Goal: Information Seeking & Learning: Compare options

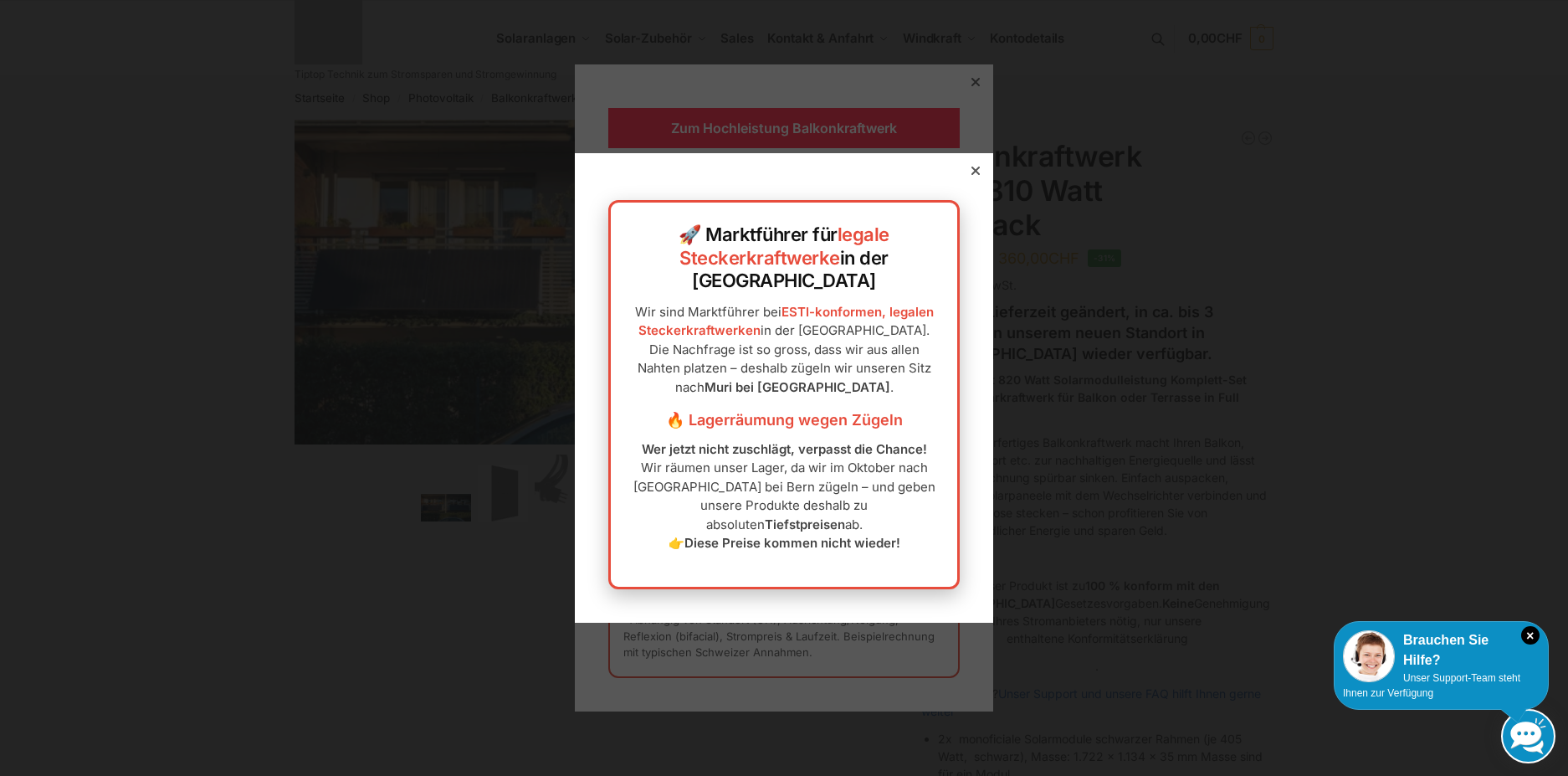
drag, startPoint x: 0, startPoint y: 0, endPoint x: 964, endPoint y: 196, distance: 983.7
click at [972, 175] on icon at bounding box center [976, 170] width 8 height 8
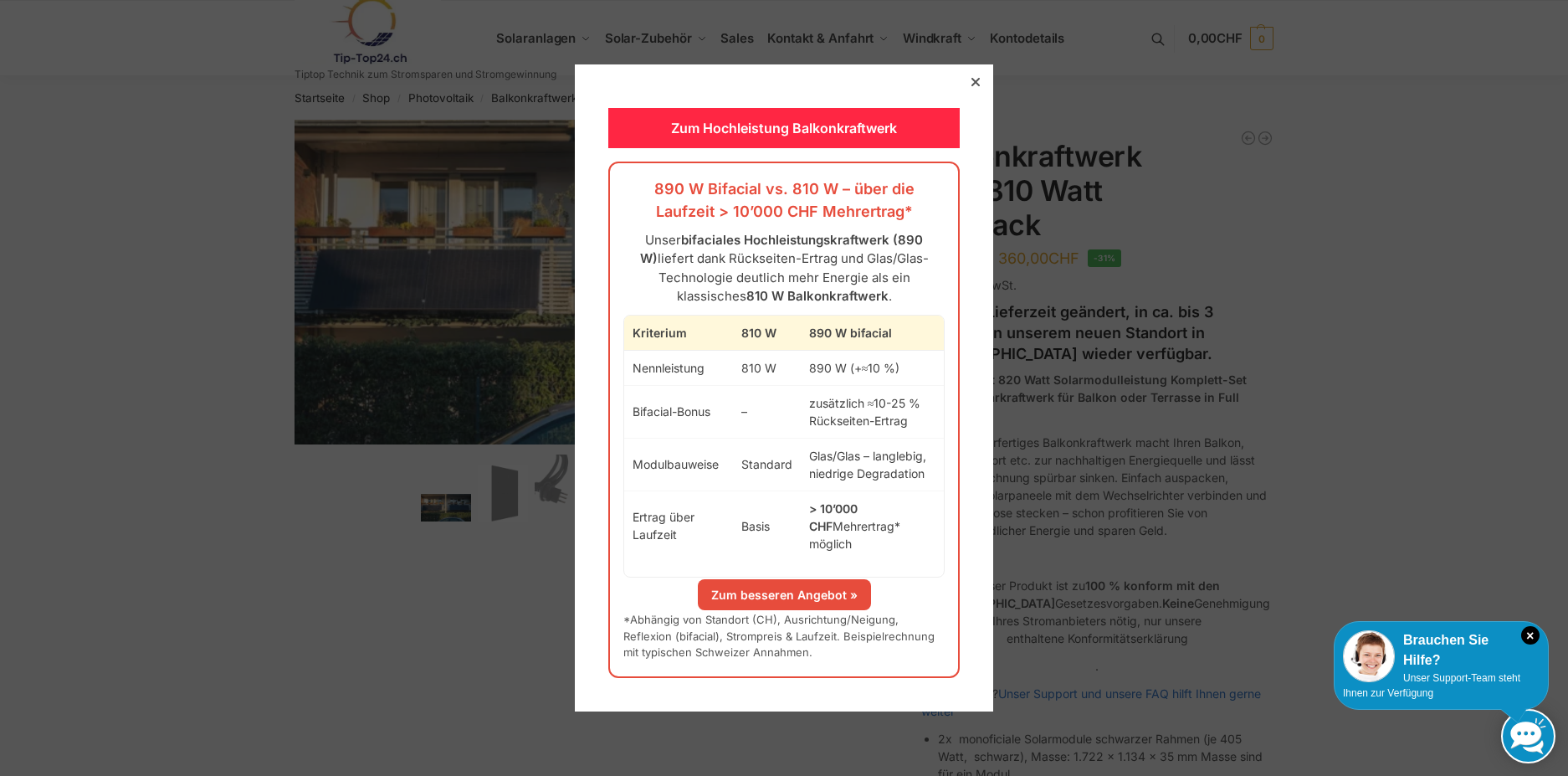
click at [972, 86] on icon at bounding box center [976, 81] width 8 height 8
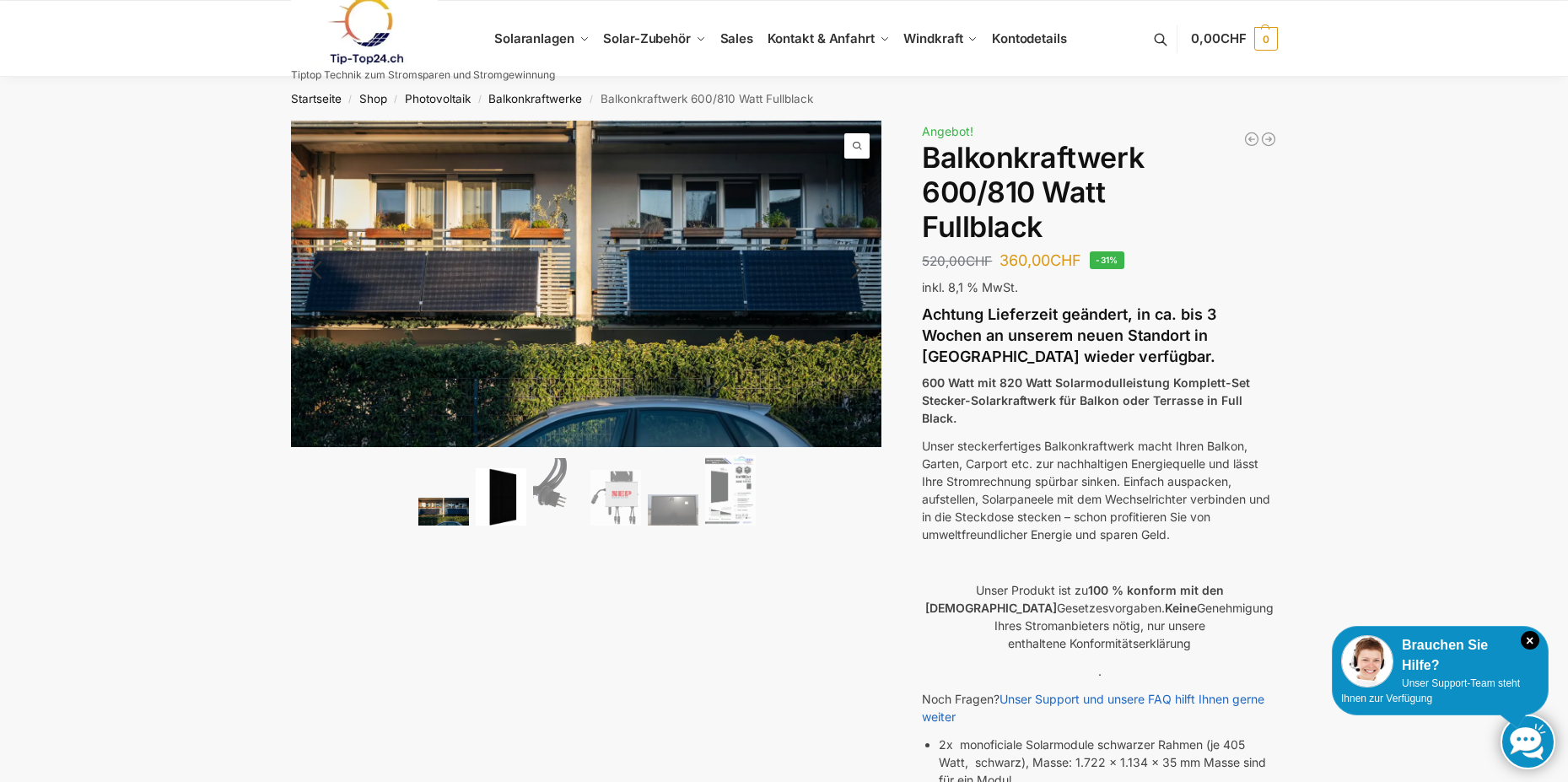
click at [495, 510] on img at bounding box center [501, 497] width 50 height 58
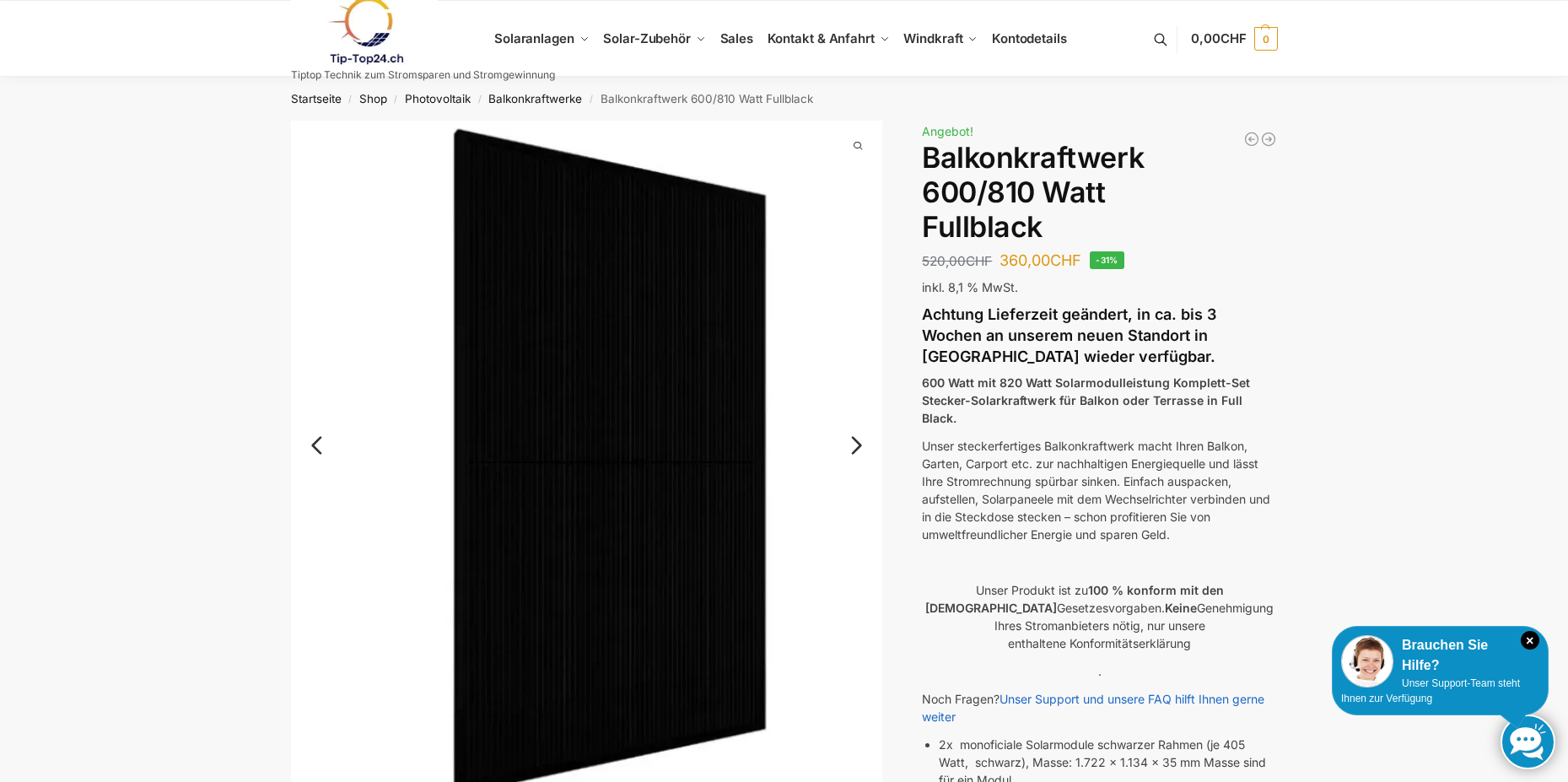
click at [857, 450] on link "Next" at bounding box center [853, 454] width 57 height 17
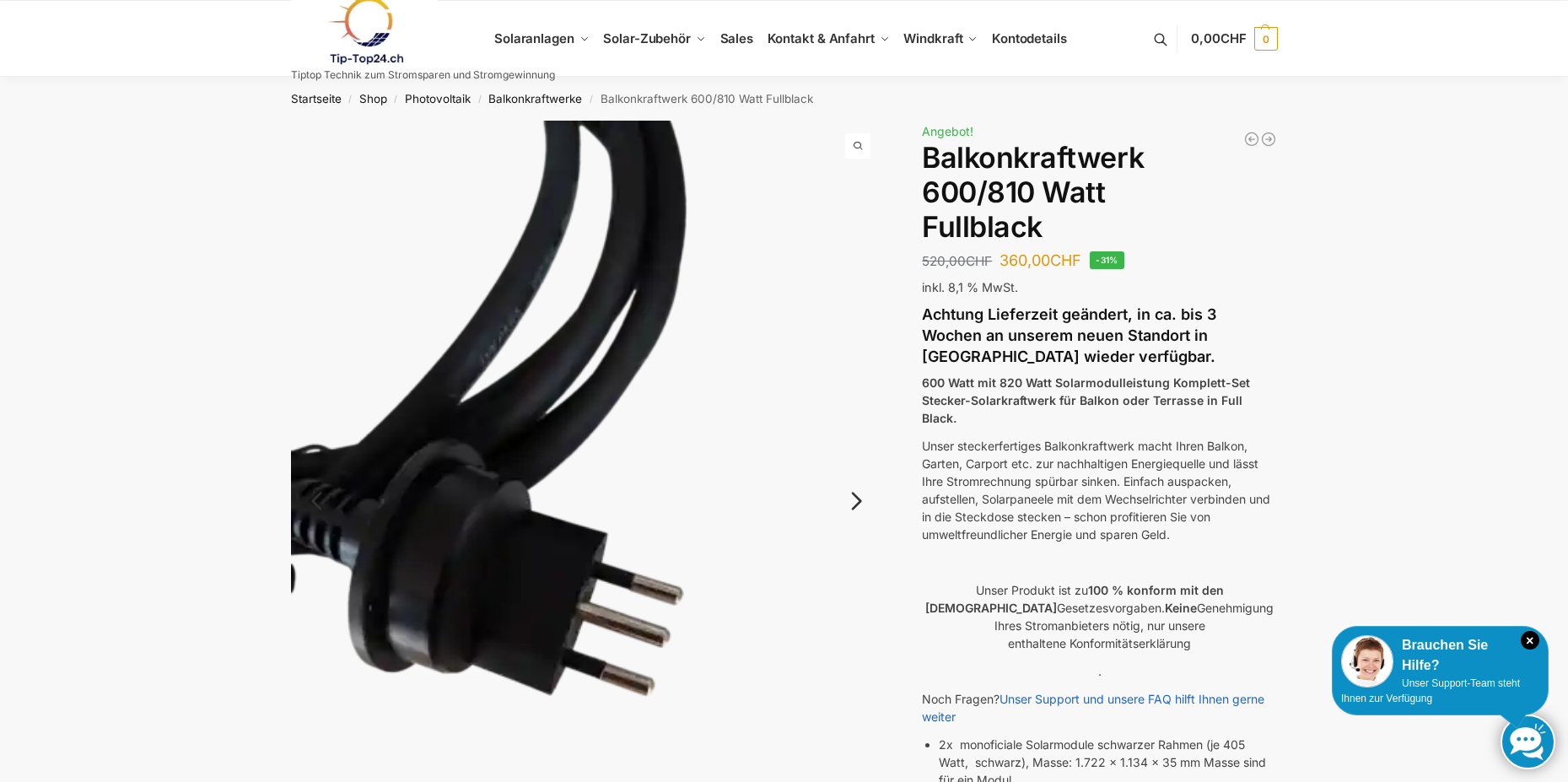
click at [857, 450] on img at bounding box center [587, 514] width 592 height 789
click at [853, 502] on link "Next" at bounding box center [853, 510] width 57 height 17
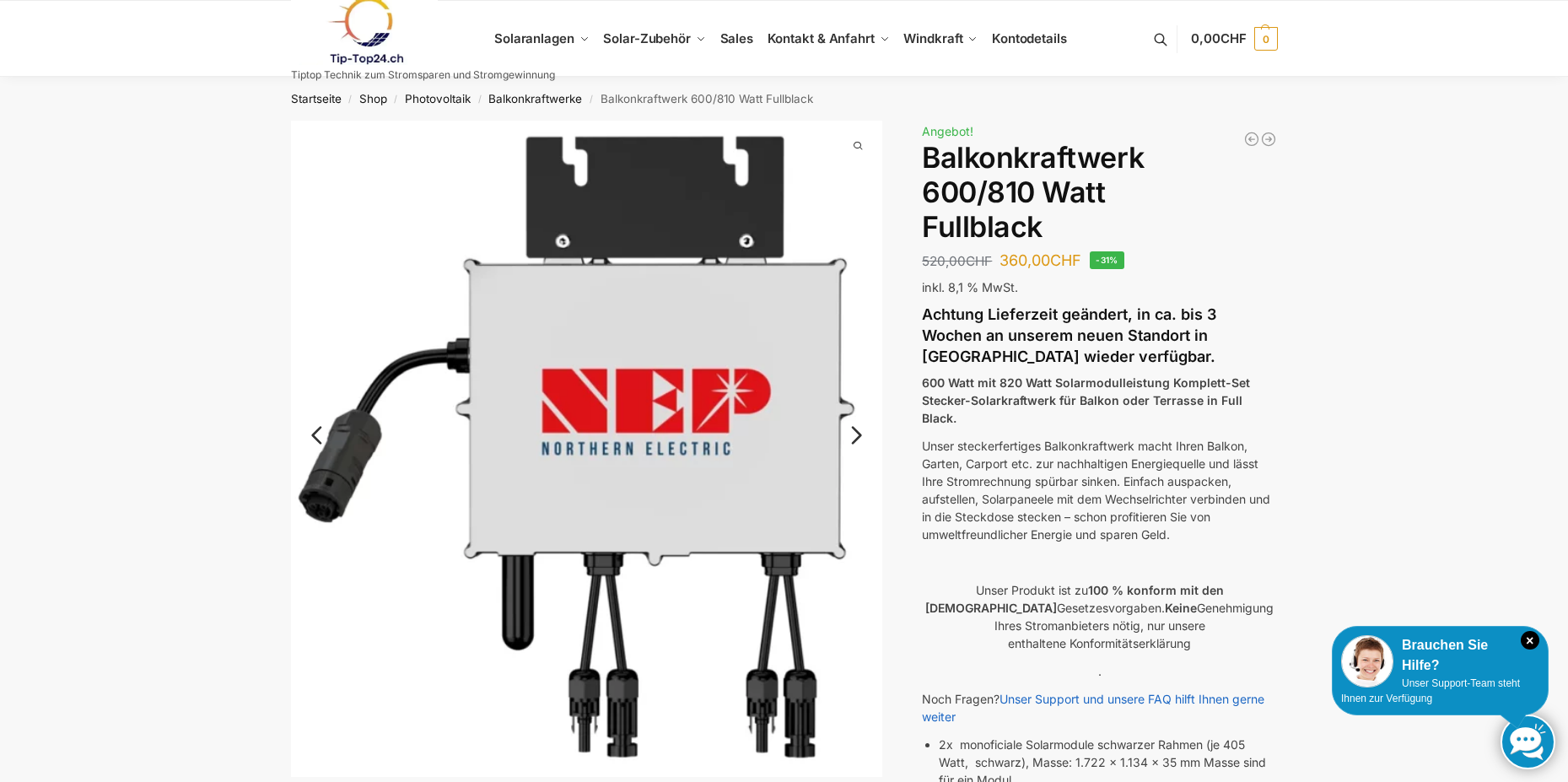
click at [861, 436] on link "Next" at bounding box center [853, 444] width 57 height 17
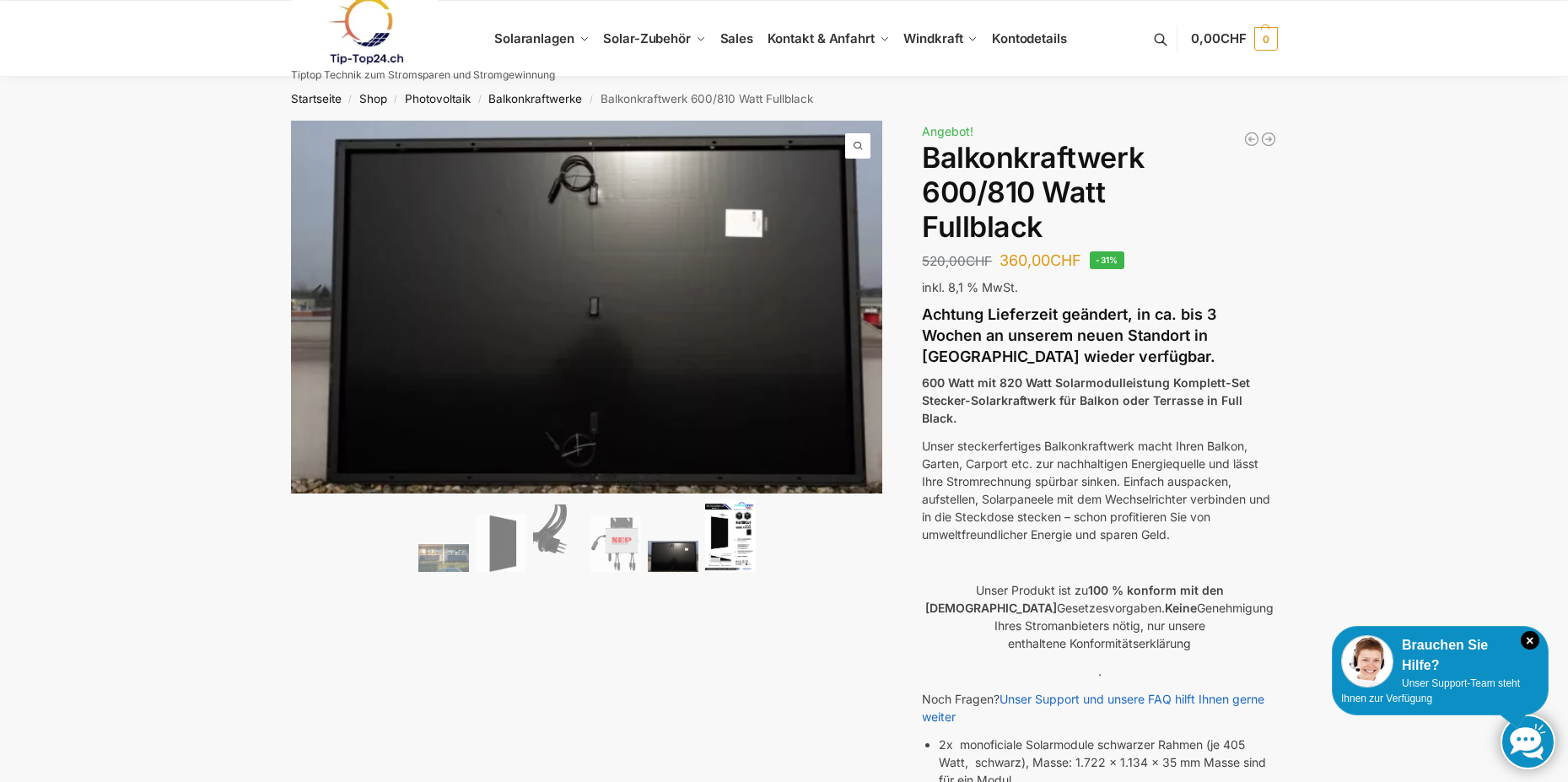
click at [731, 524] on img at bounding box center [730, 536] width 50 height 72
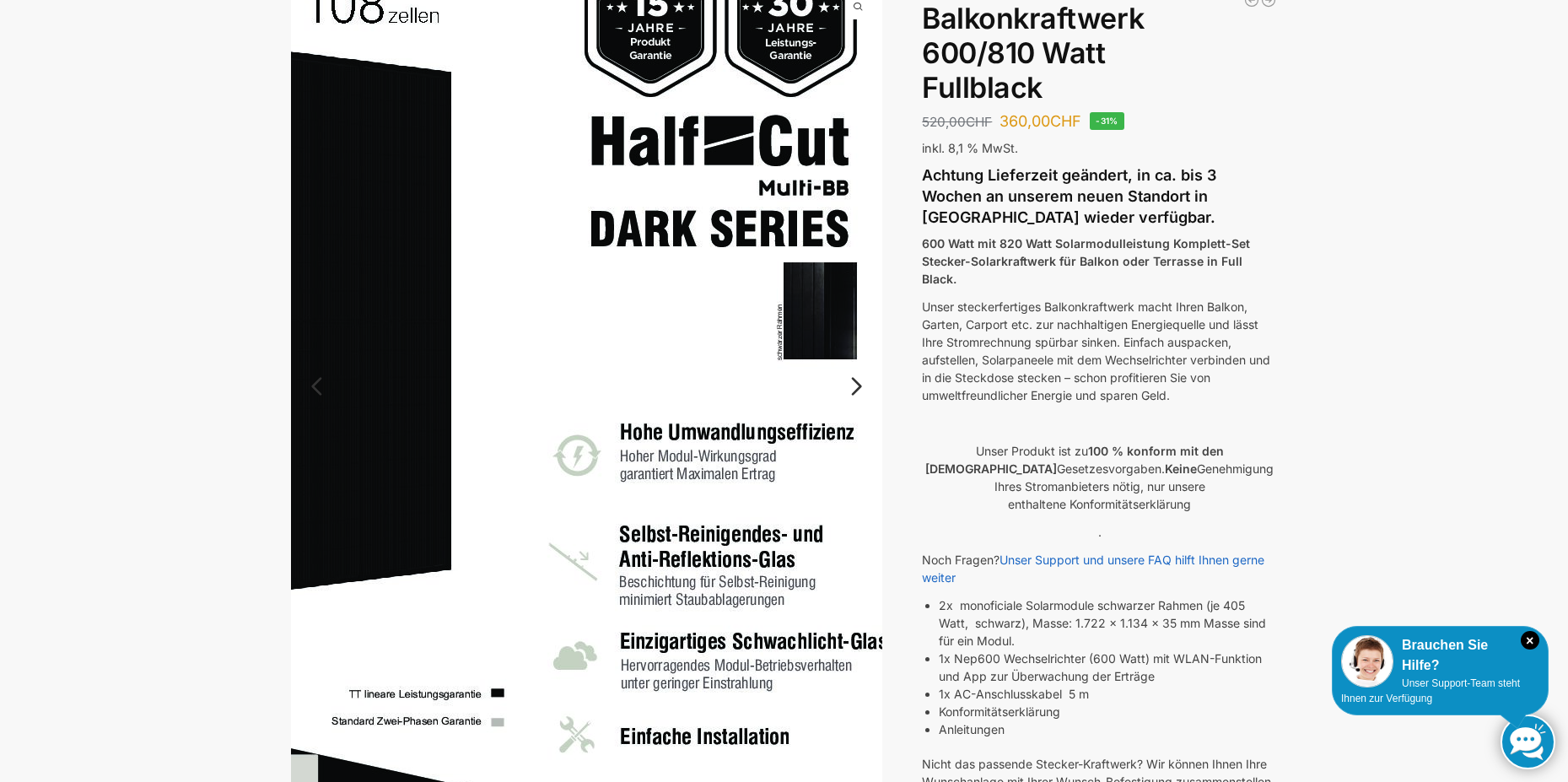
scroll to position [101, 0]
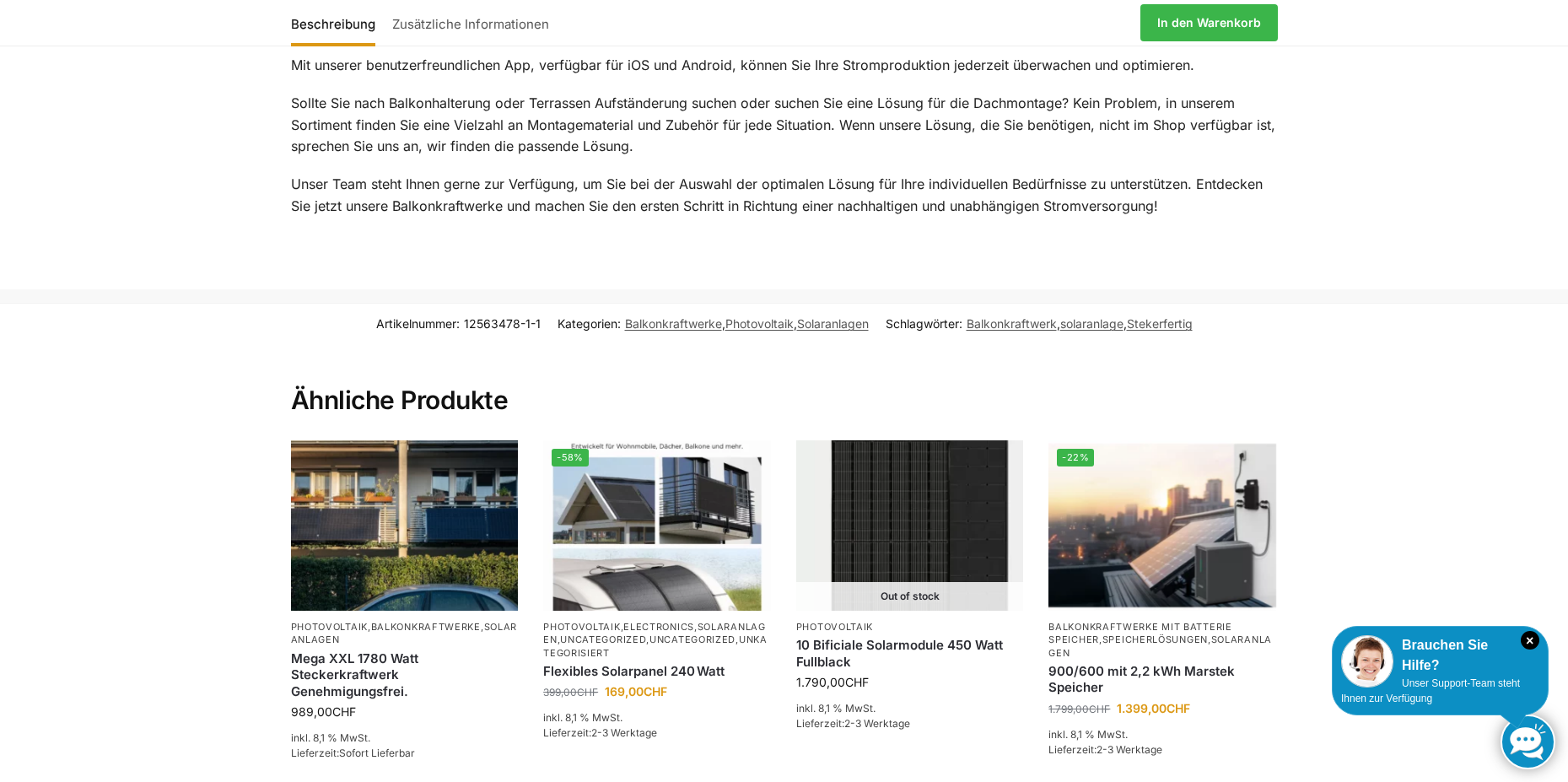
scroll to position [2531, 0]
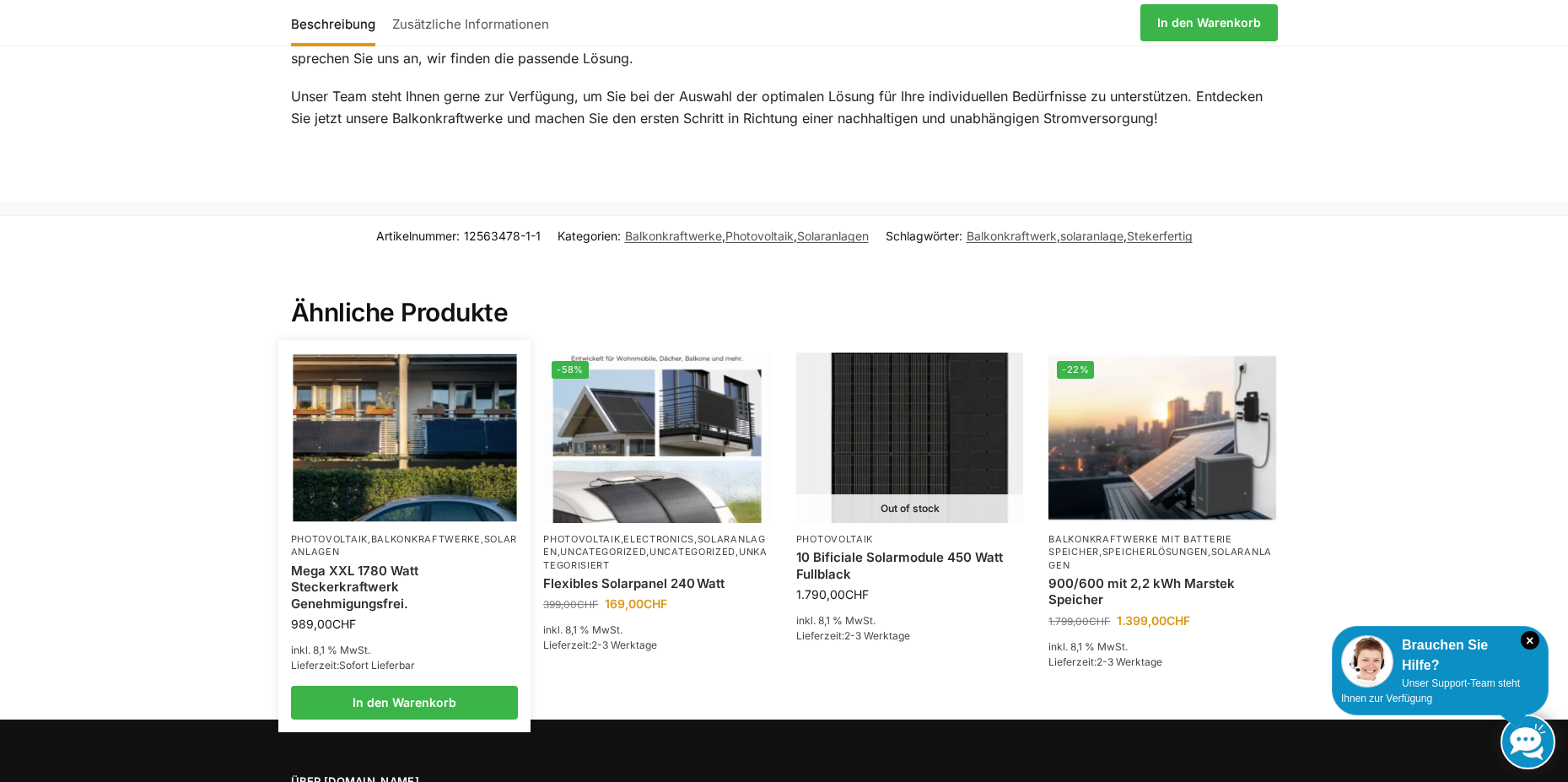
click at [398, 400] on img at bounding box center [405, 438] width 224 height 168
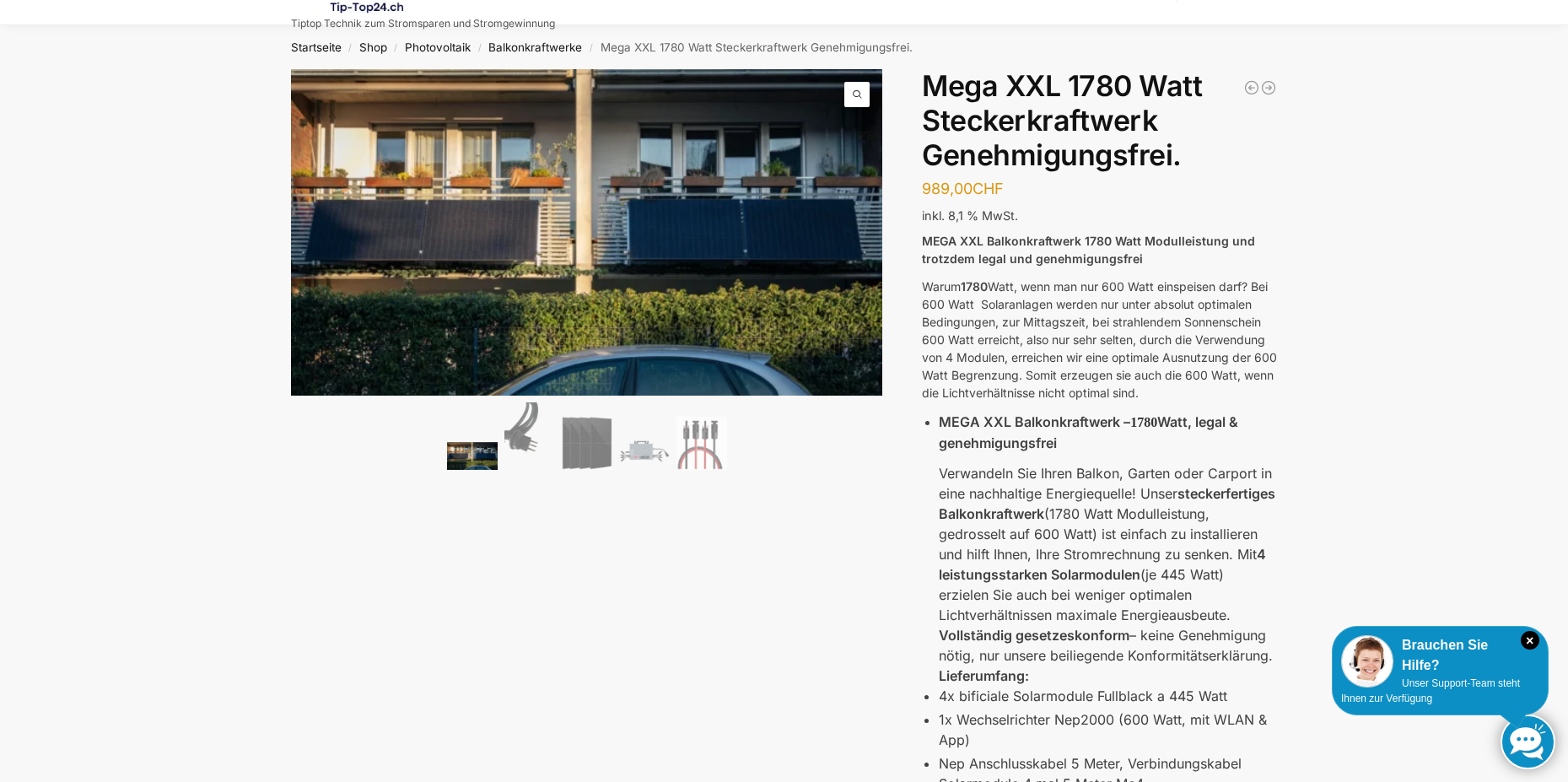
scroll to position [101, 0]
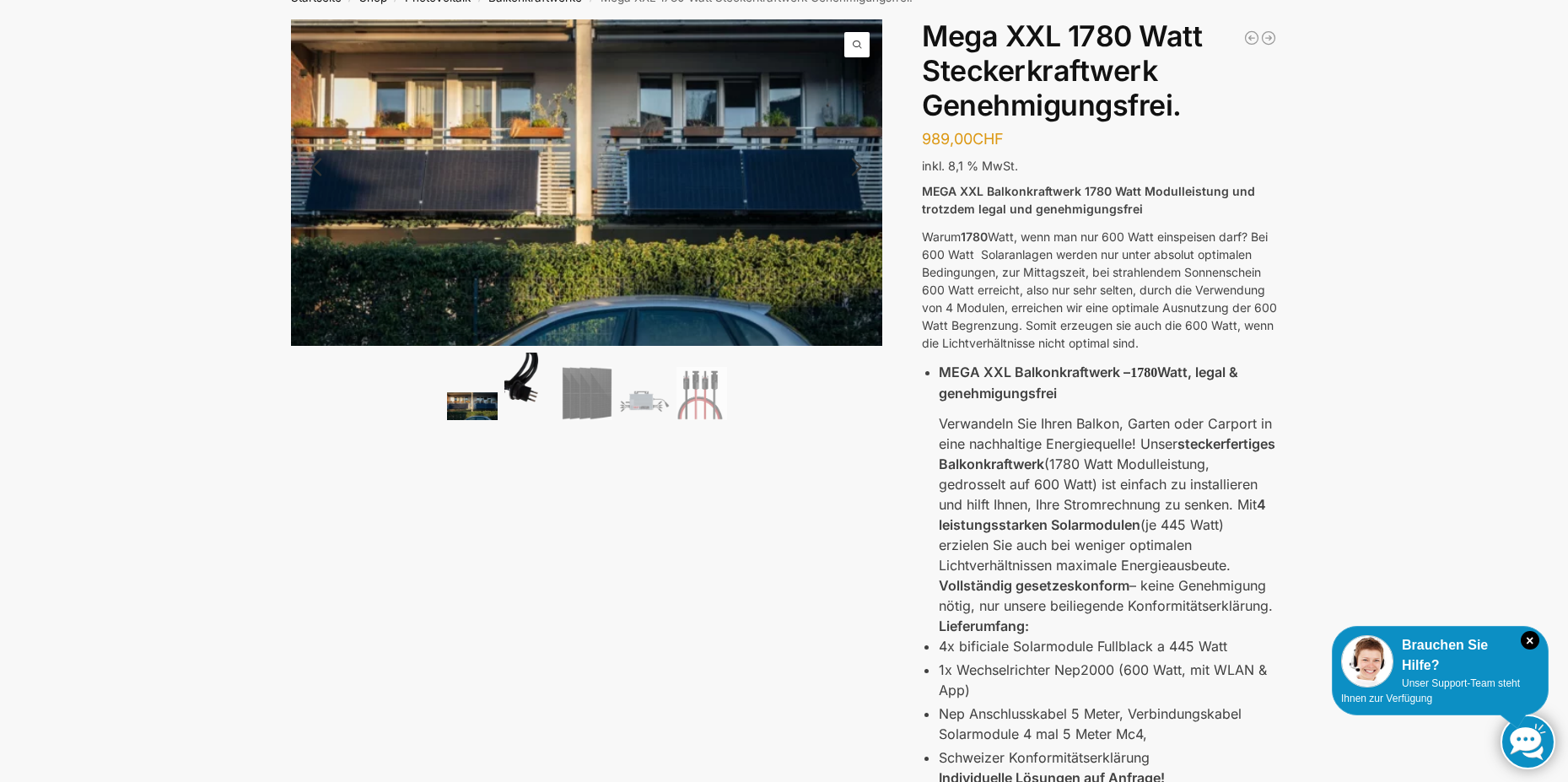
click at [522, 391] on img at bounding box center [530, 386] width 50 height 67
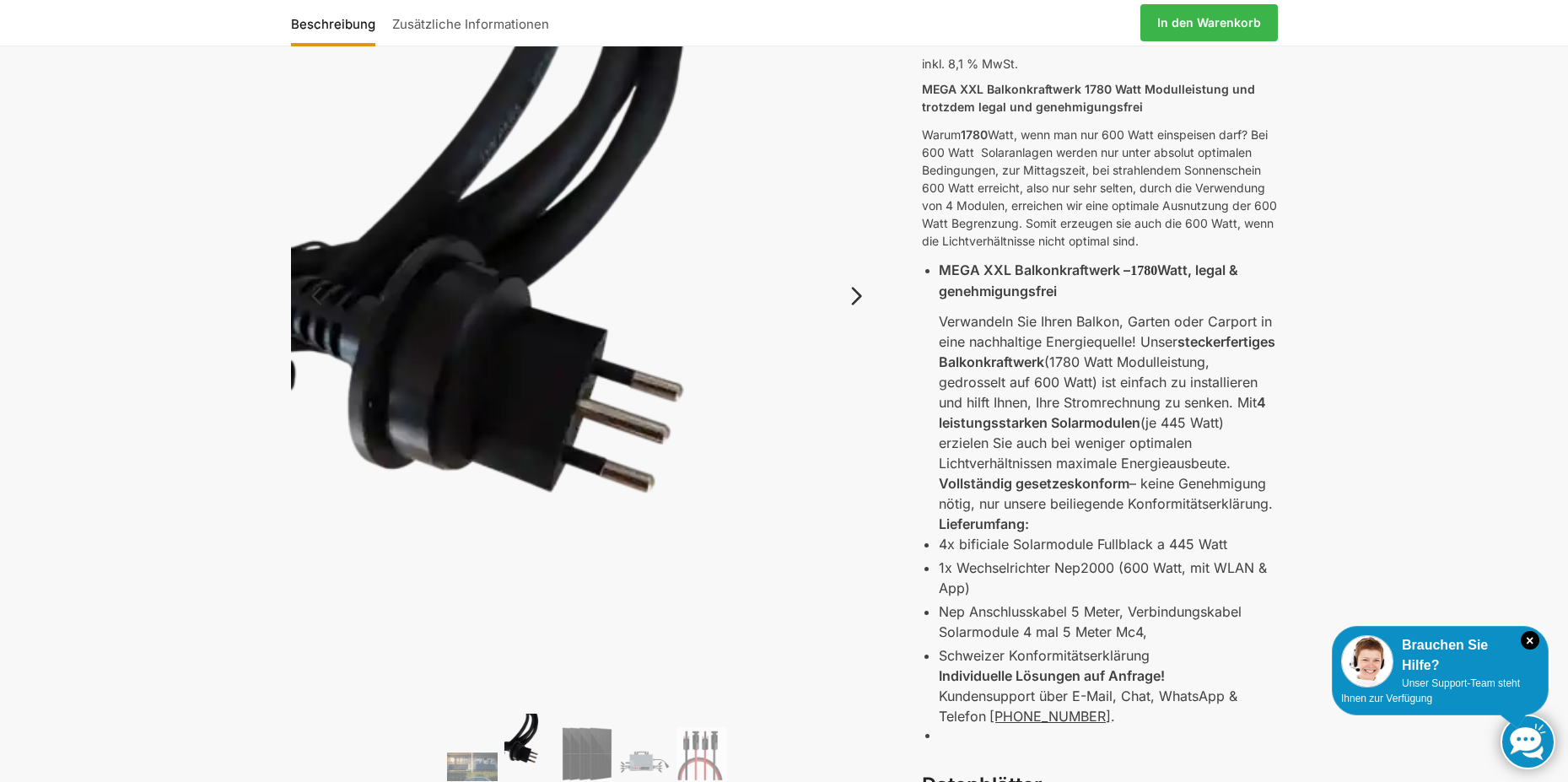
scroll to position [303, 0]
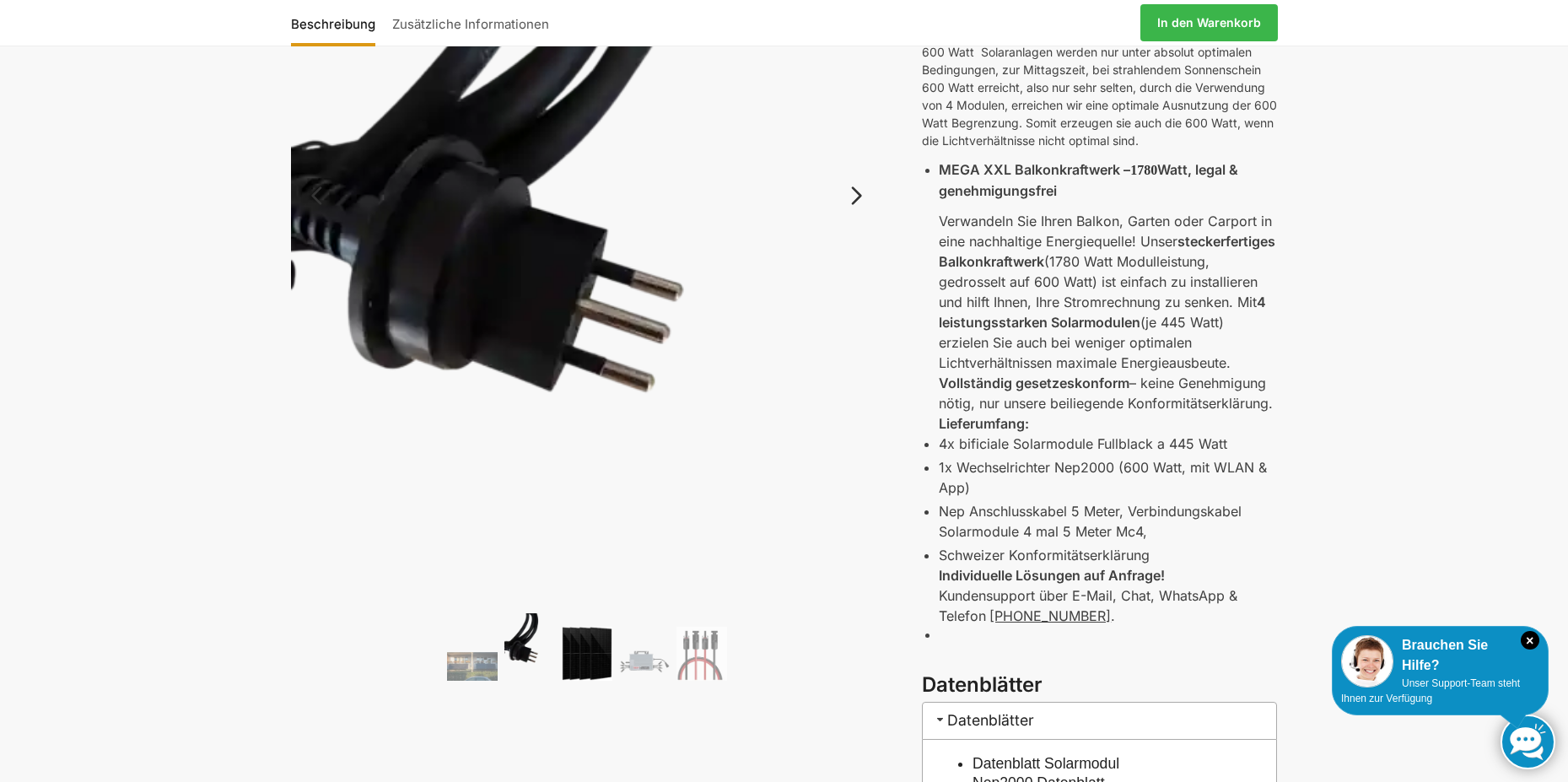
click at [600, 653] on img at bounding box center [587, 654] width 50 height 54
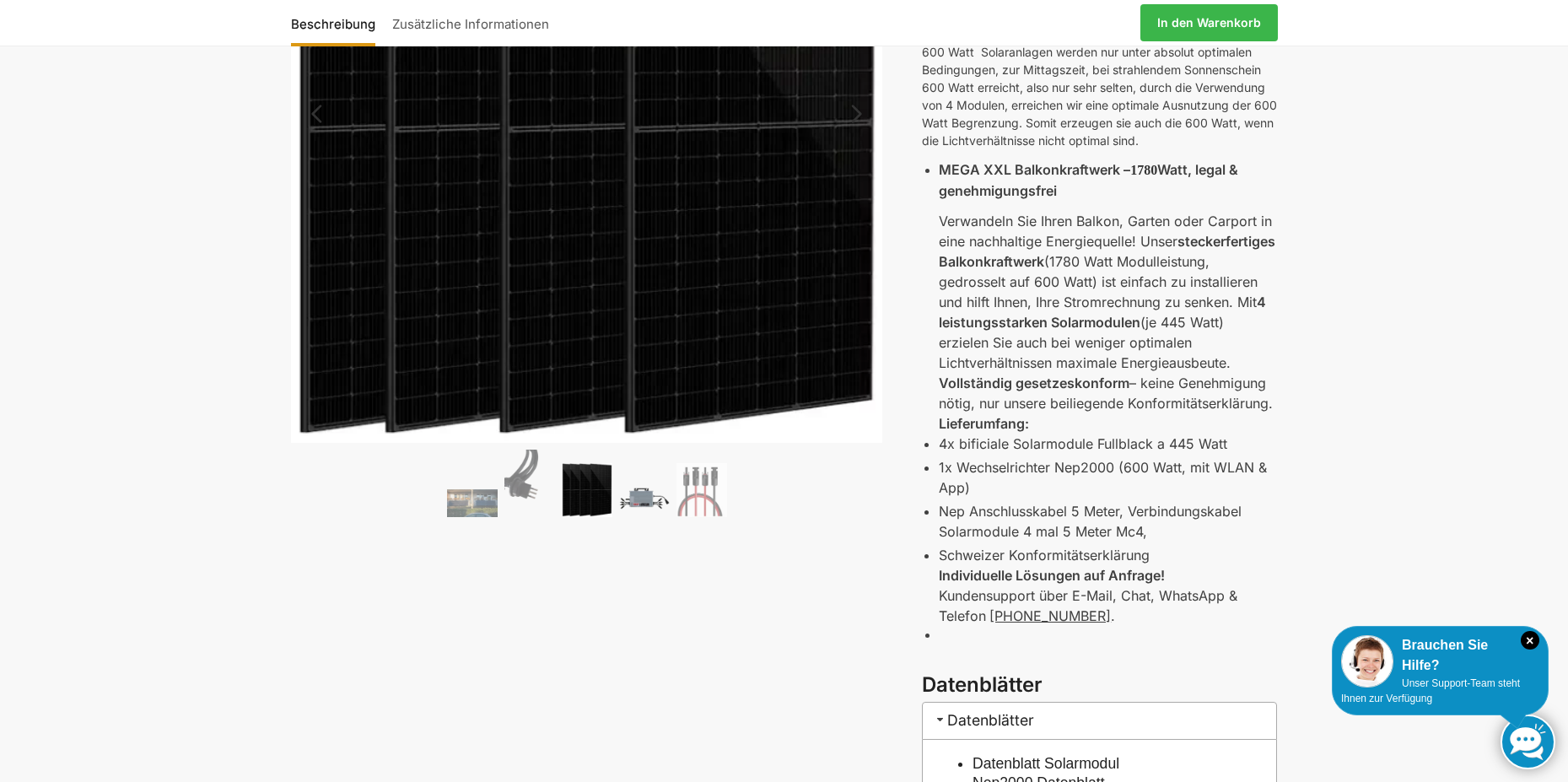
click at [645, 498] on img at bounding box center [645, 498] width 50 height 38
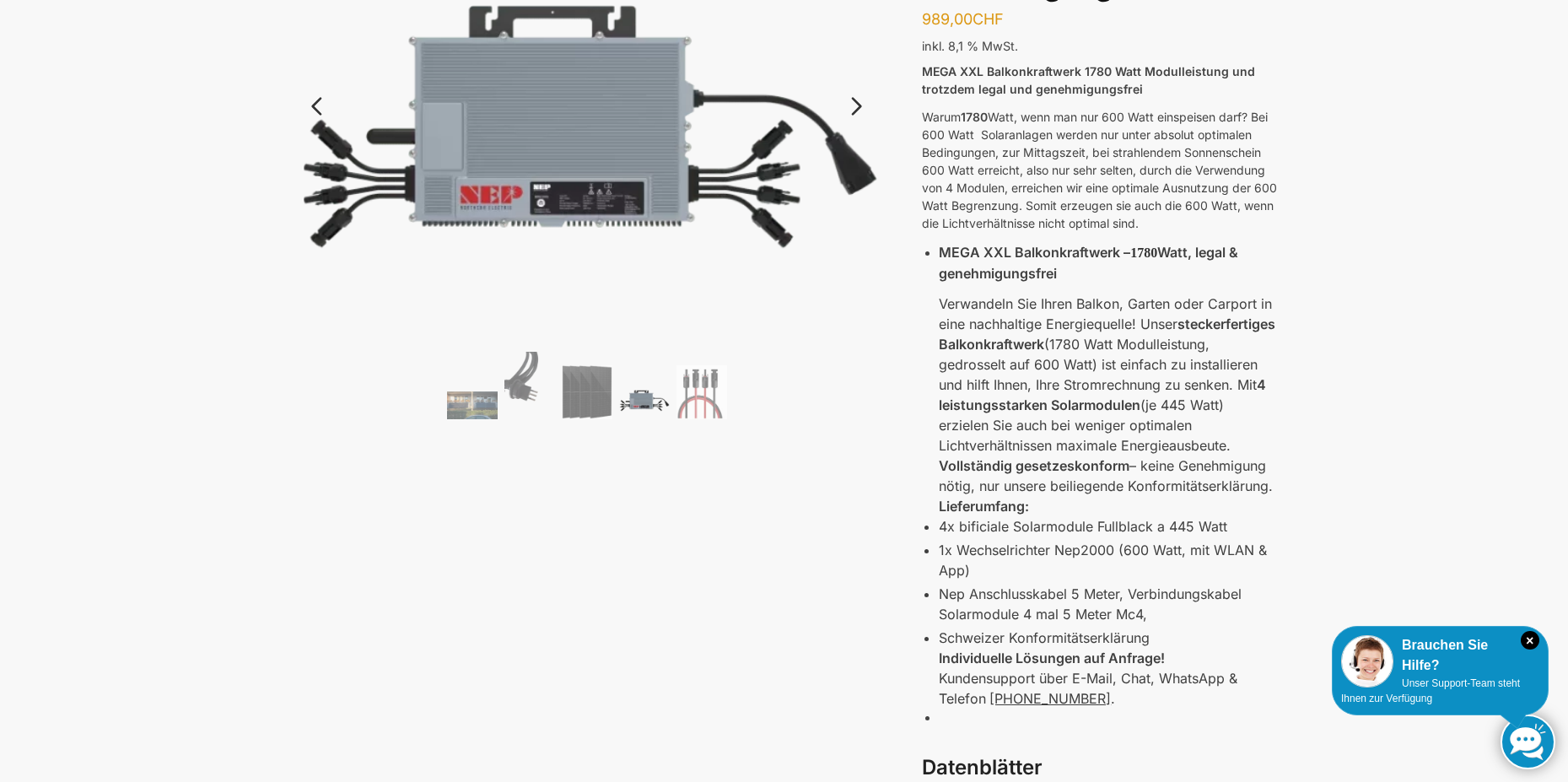
scroll to position [101, 0]
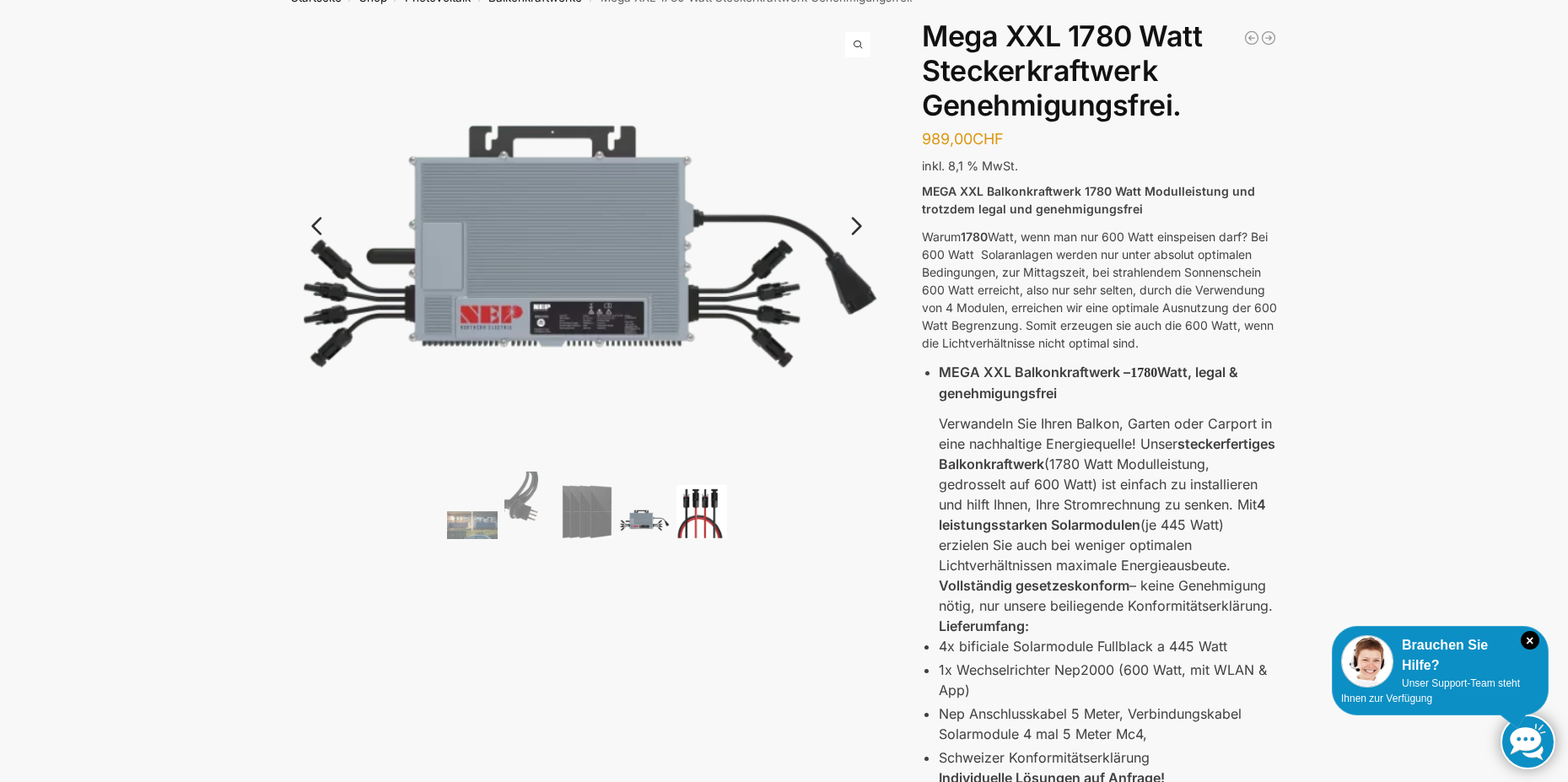
click at [704, 520] on img at bounding box center [701, 512] width 50 height 54
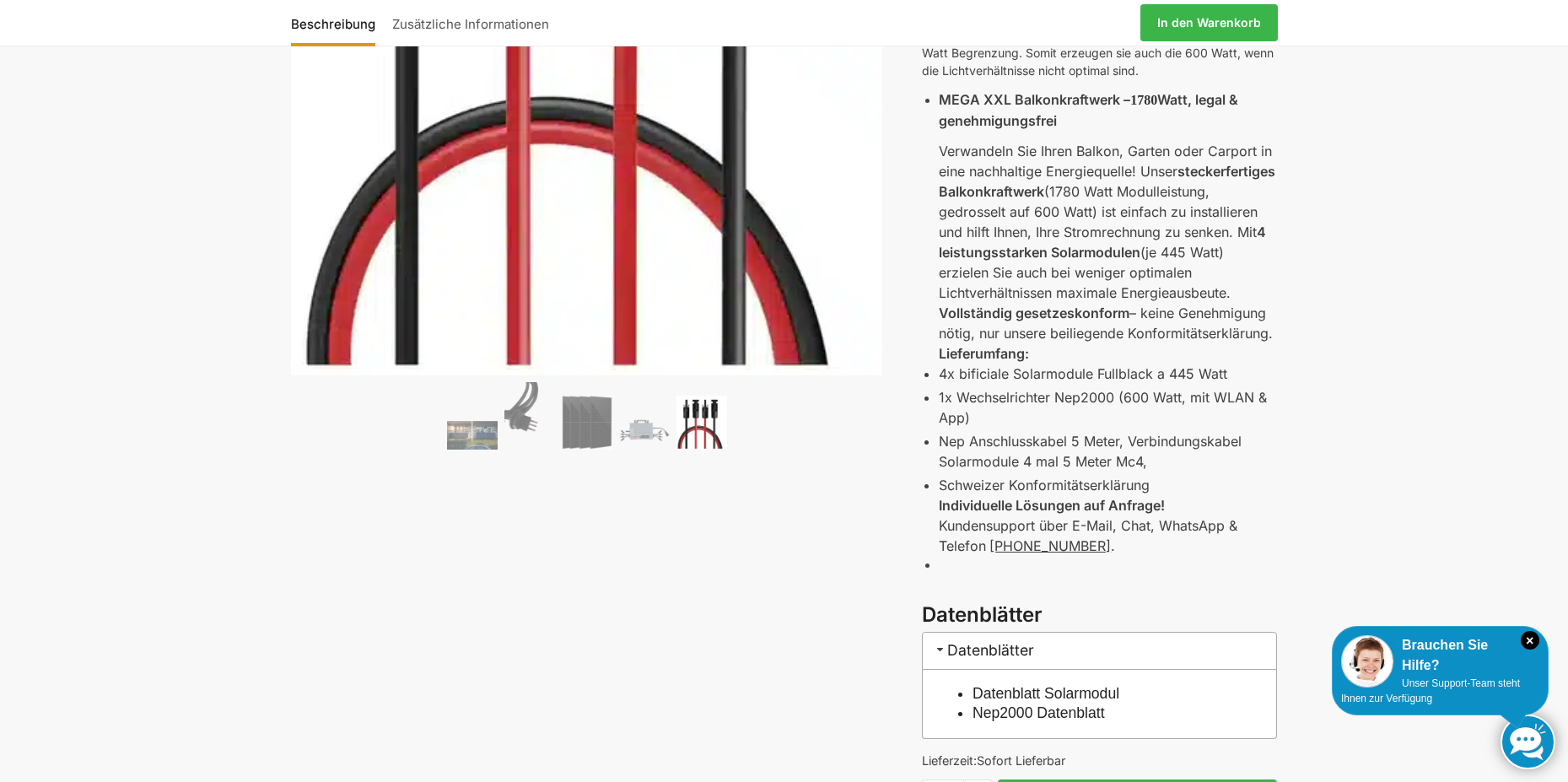
scroll to position [202, 0]
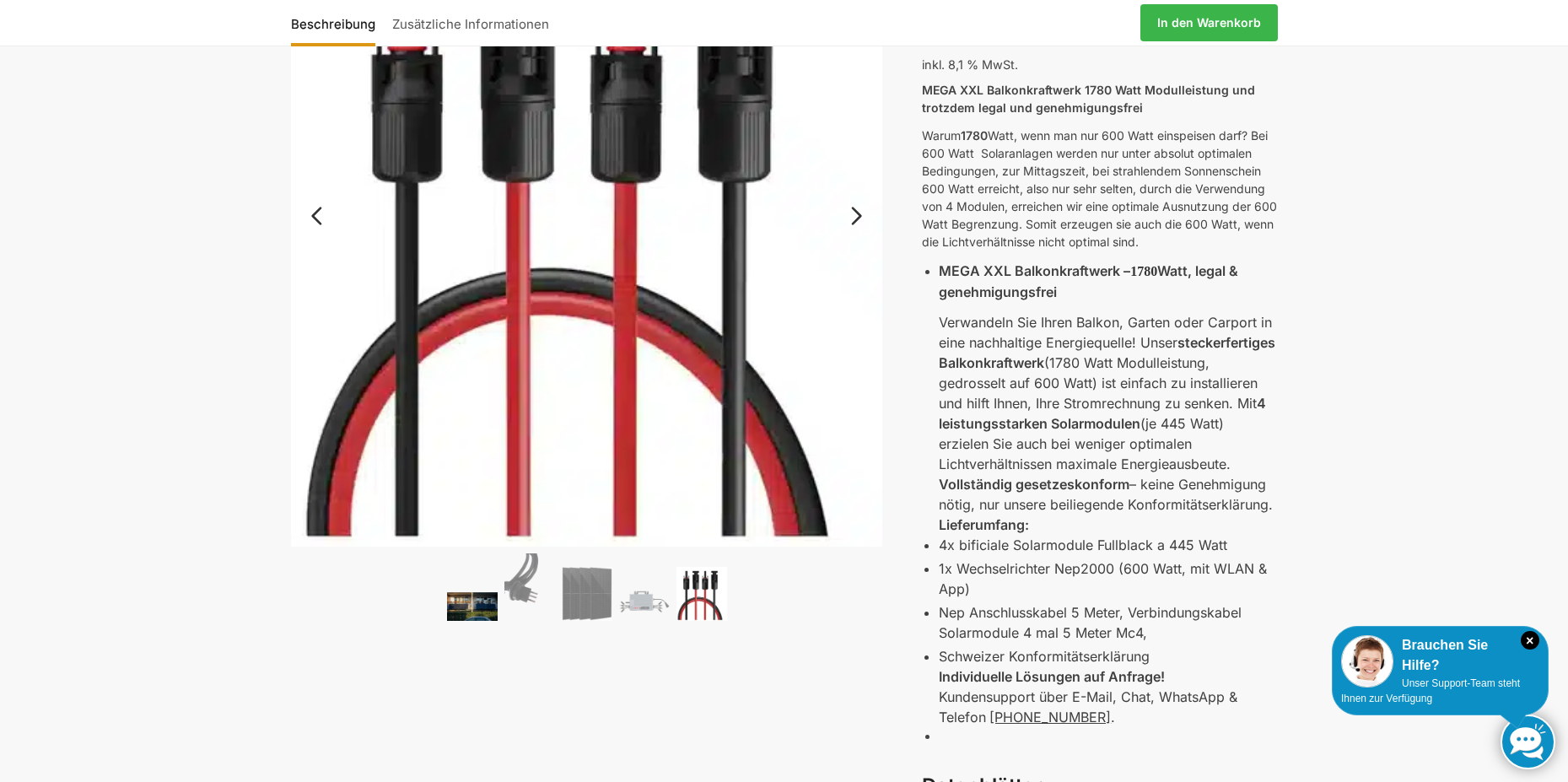
click at [447, 599] on img at bounding box center [472, 607] width 50 height 28
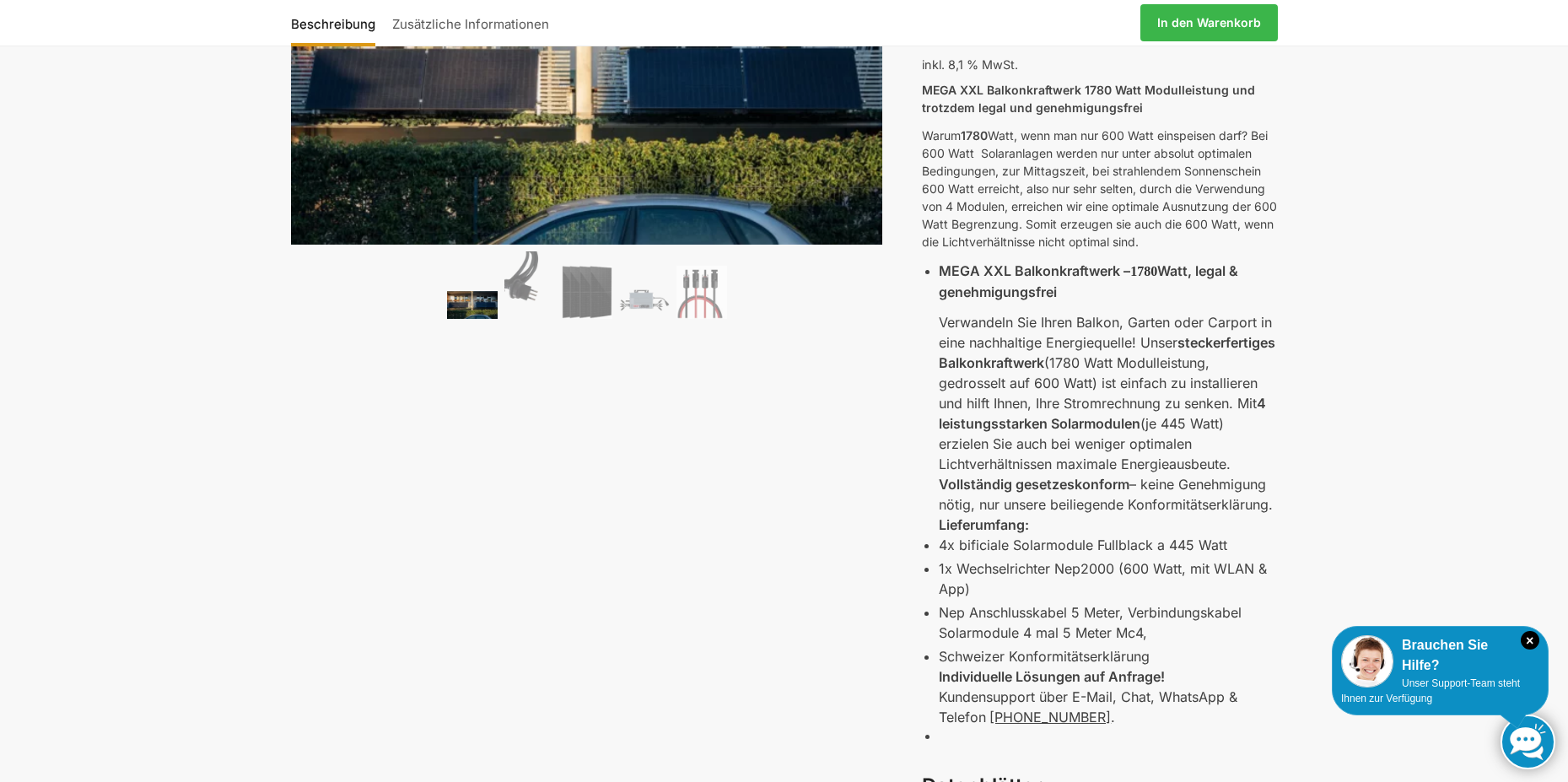
click at [520, 576] on div "🔍 Previous Next Beschreibung Zusätzliche Informationen 989,00 CHF In den Warenk…" at bounding box center [784, 503] width 1058 height 1171
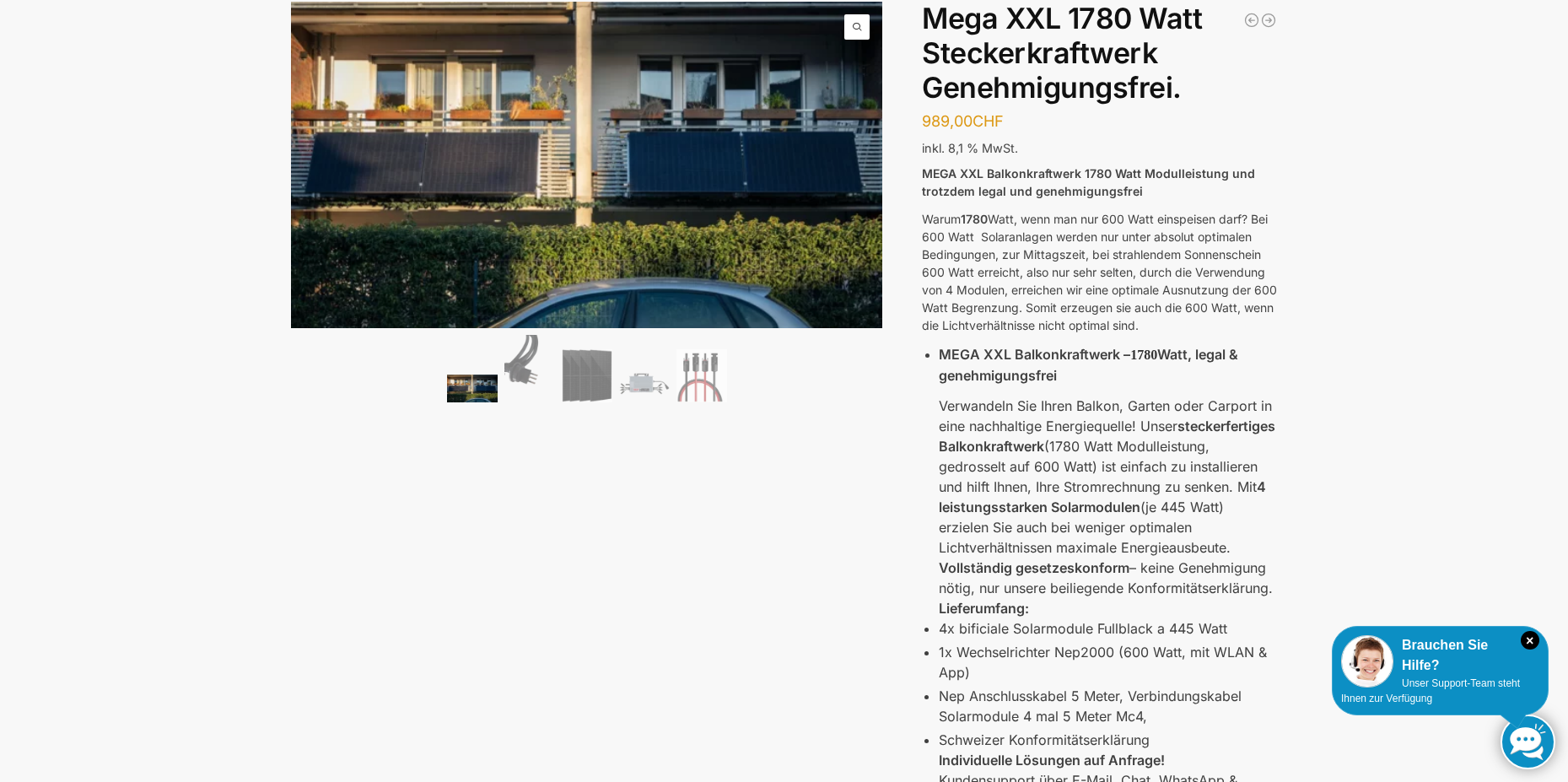
scroll to position [0, 0]
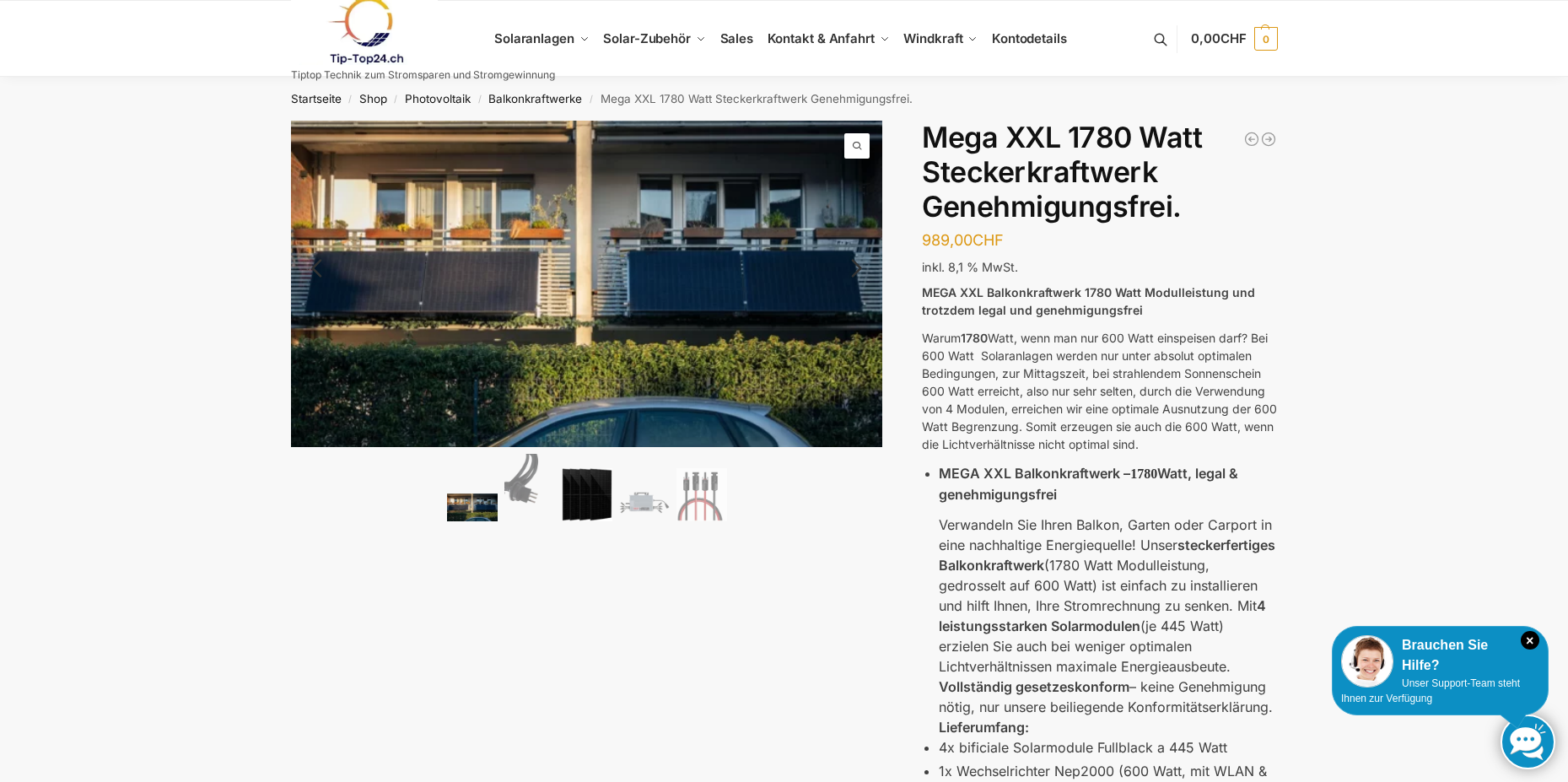
click at [599, 496] on img at bounding box center [587, 496] width 50 height 54
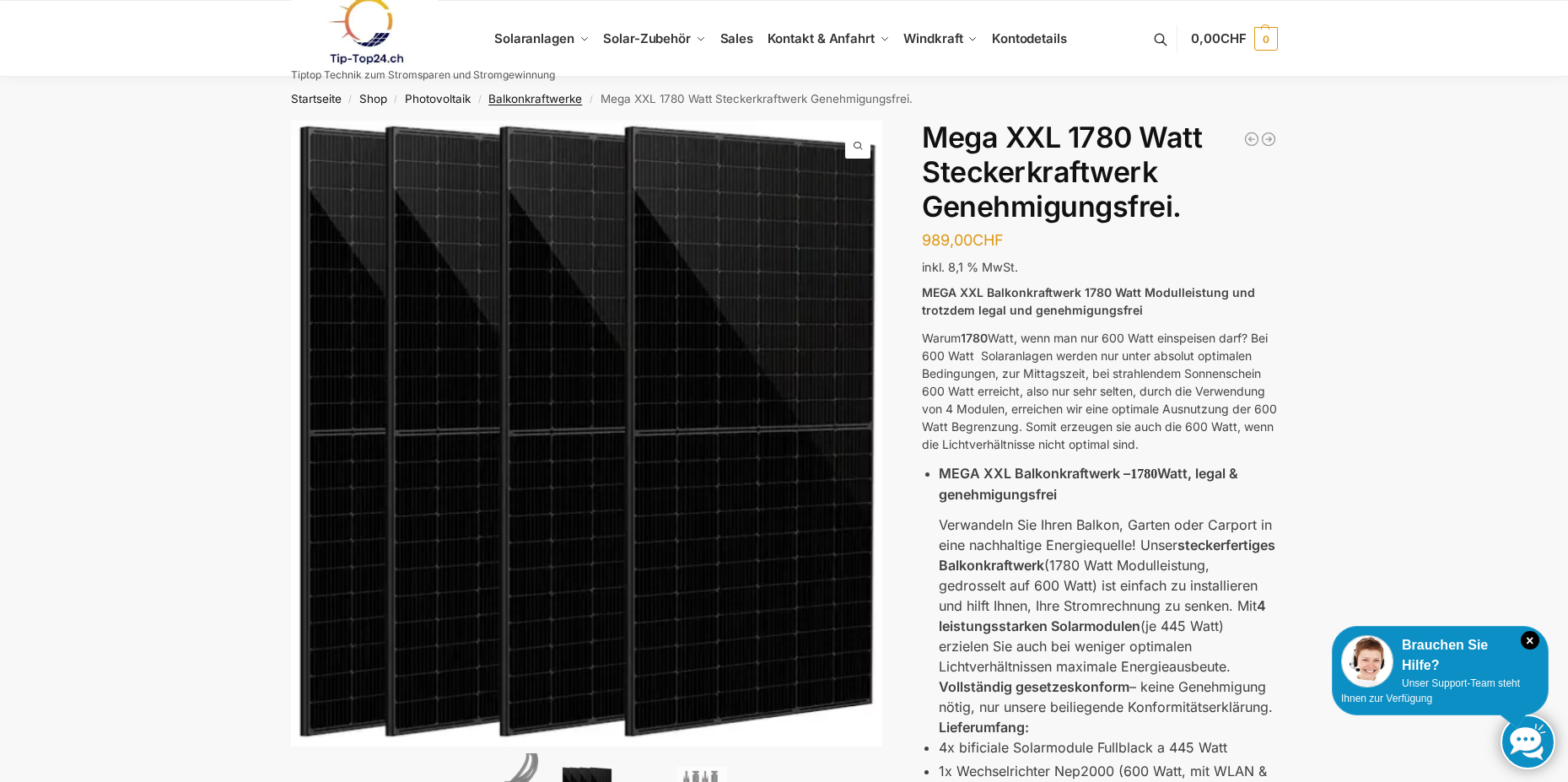
click at [537, 99] on link "Balkonkraftwerke" at bounding box center [534, 99] width 93 height 13
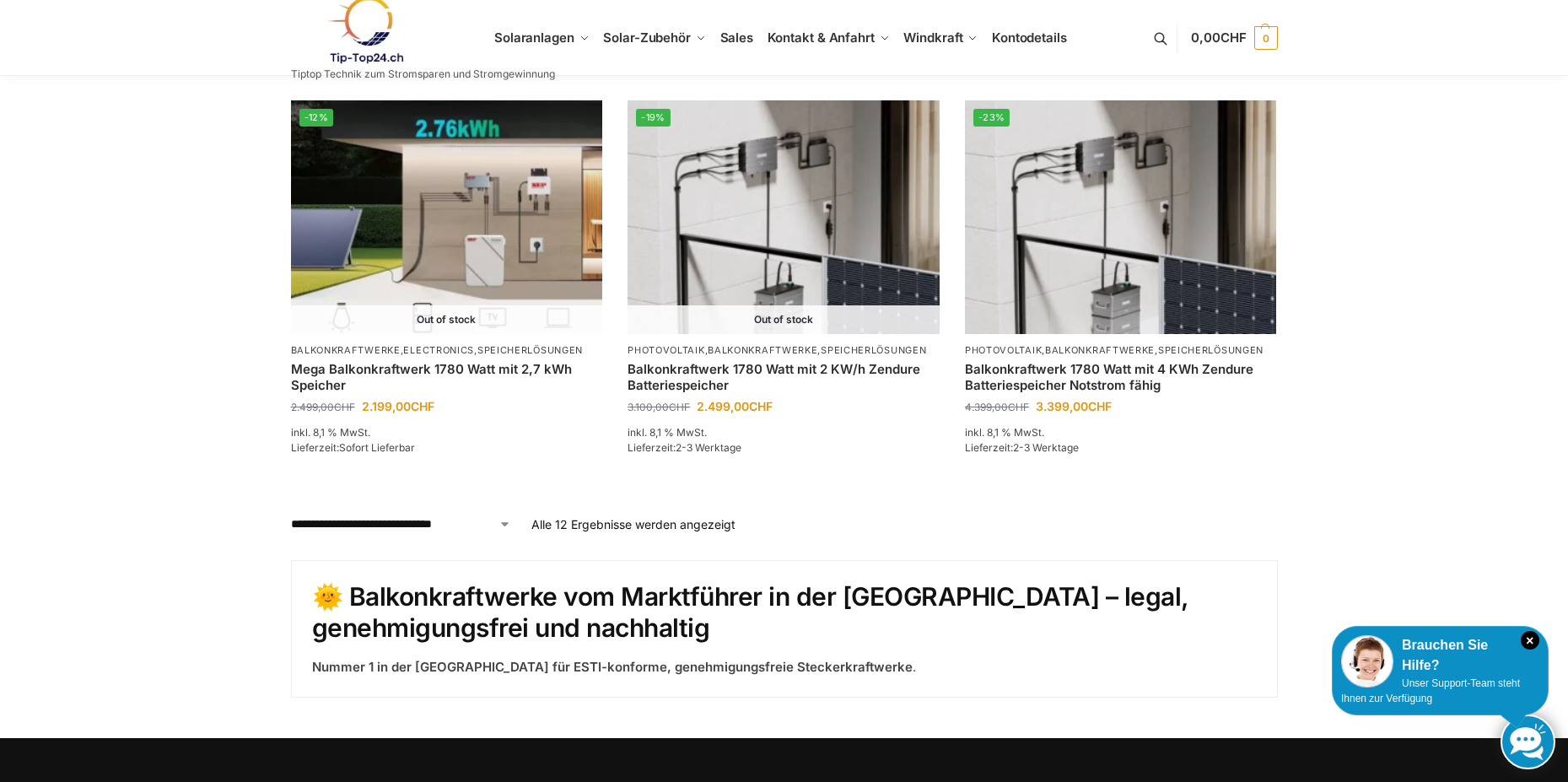
scroll to position [1518, 0]
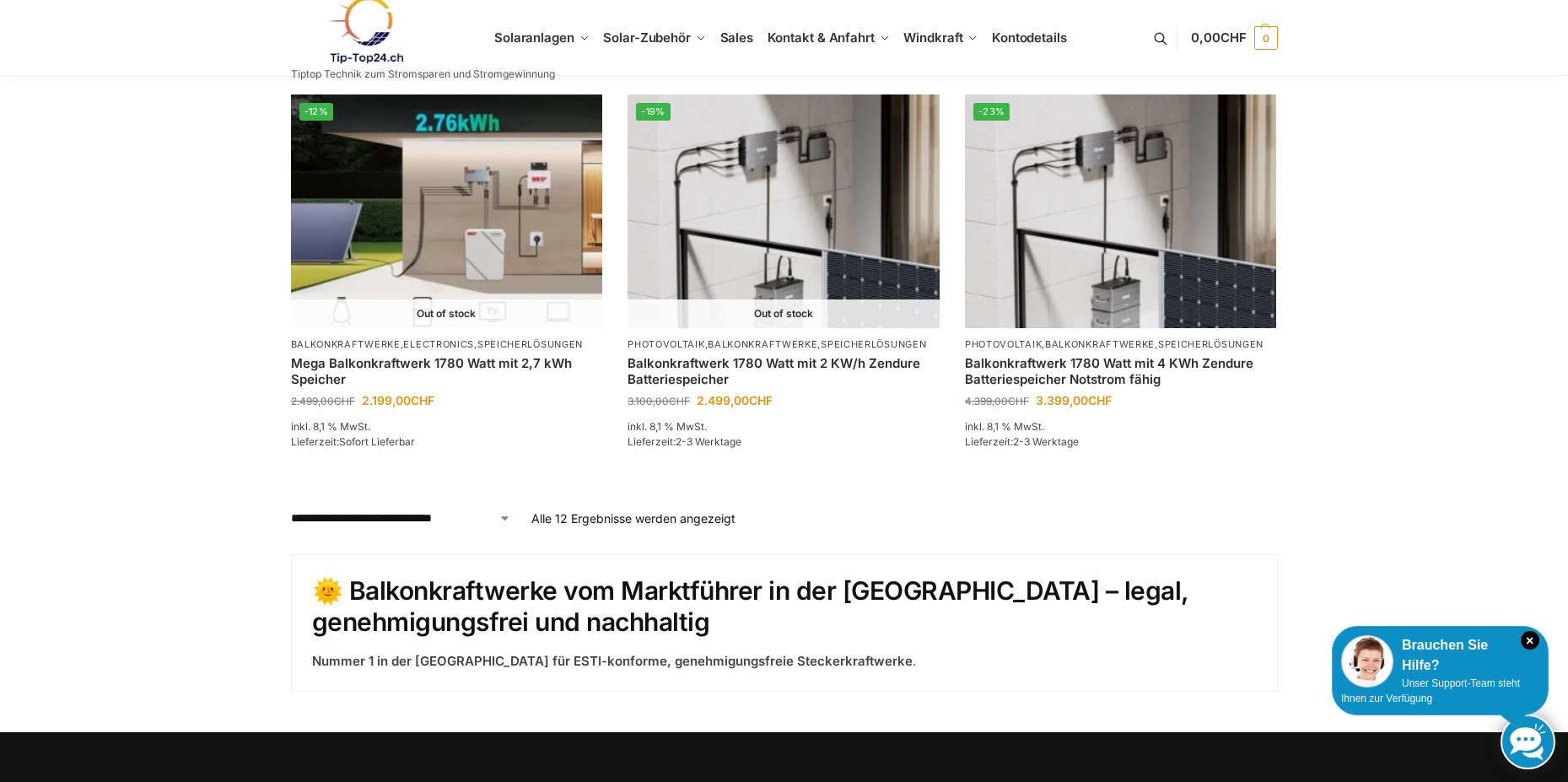
drag, startPoint x: 507, startPoint y: 515, endPoint x: 937, endPoint y: 528, distance: 430.2
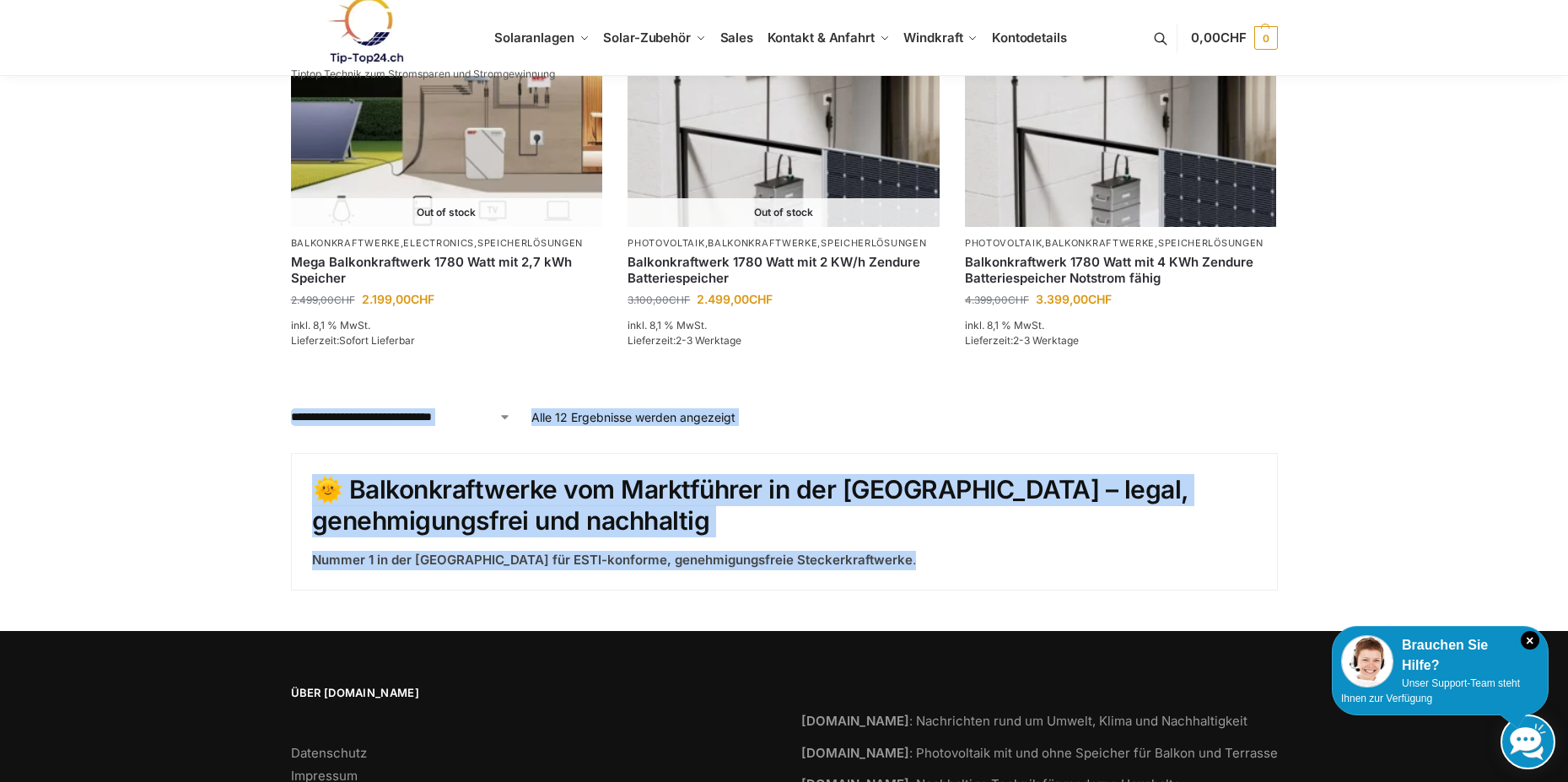
drag, startPoint x: 833, startPoint y: 555, endPoint x: 293, endPoint y: 415, distance: 557.9
click at [840, 551] on p "Nummer 1 in der [GEOGRAPHIC_DATA] für ESTI-konforme, genehmigungsfreie Steckerk…" at bounding box center [784, 560] width 945 height 20
drag, startPoint x: 840, startPoint y: 567, endPoint x: 275, endPoint y: 409, distance: 586.7
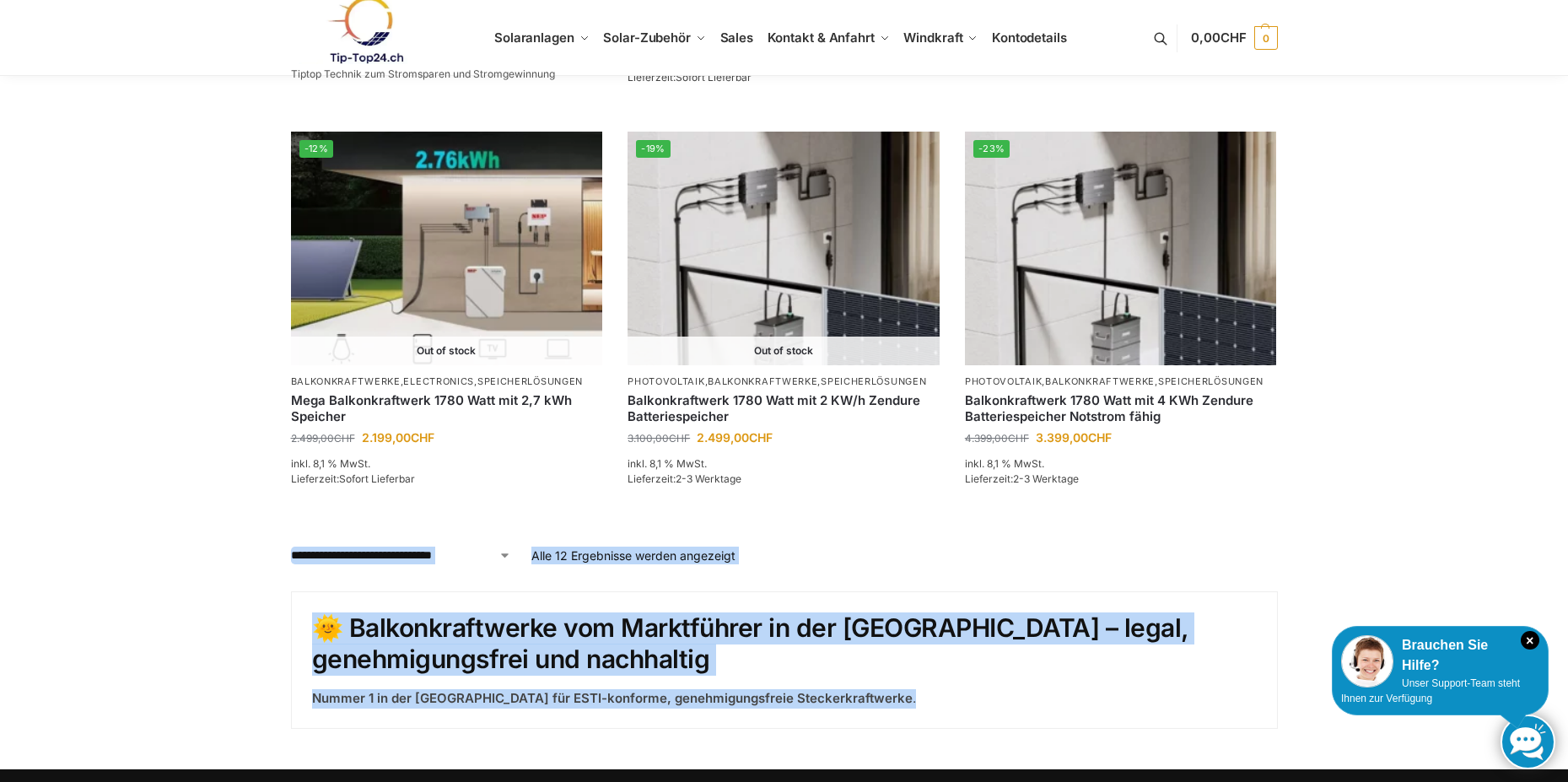
scroll to position [1215, 0]
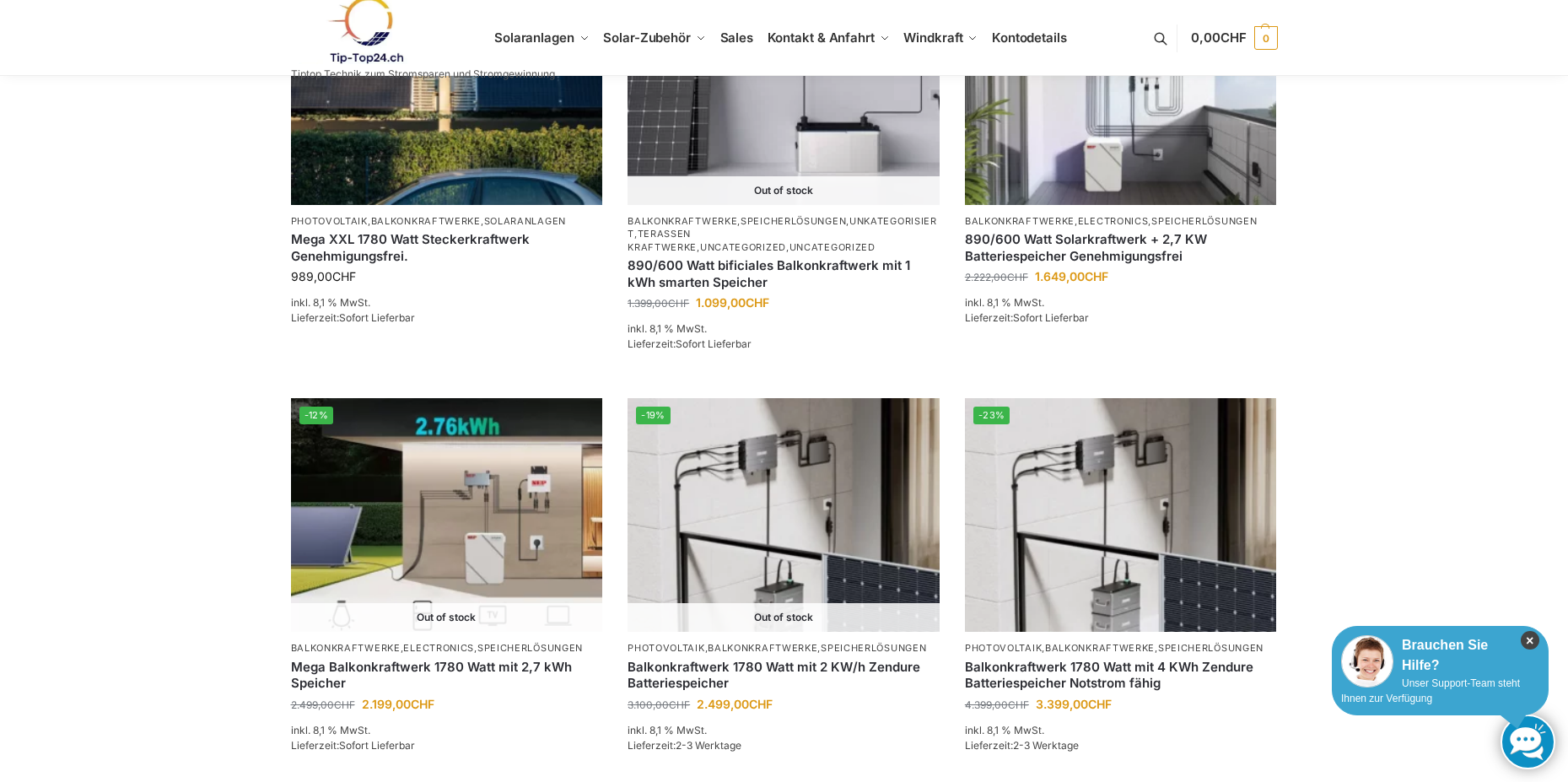
click at [1531, 634] on icon "×" at bounding box center [1530, 640] width 19 height 19
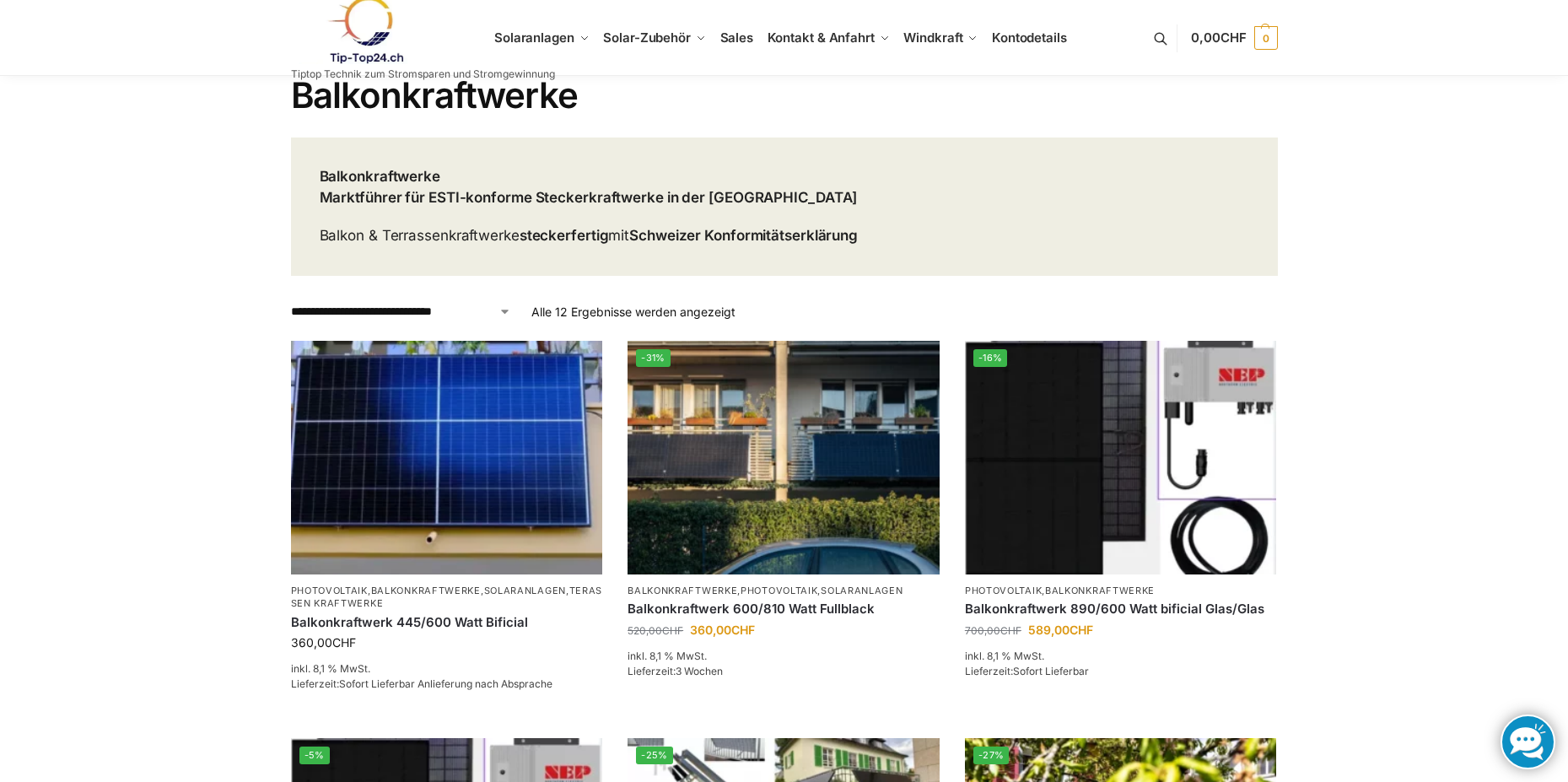
scroll to position [0, 0]
